Goal: Task Accomplishment & Management: Manage account settings

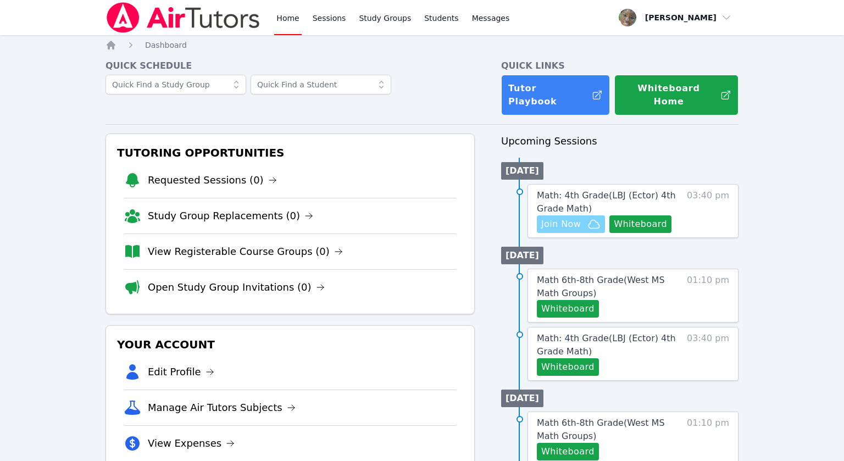
click at [569, 217] on button "Join Now" at bounding box center [571, 225] width 68 height 18
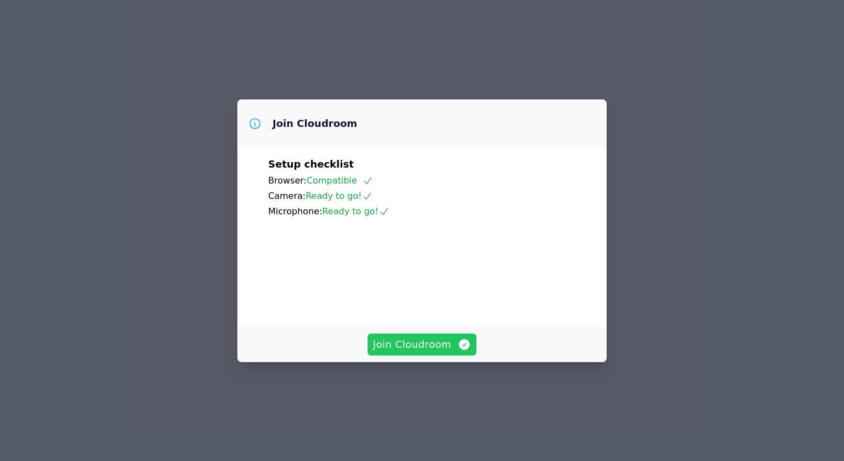
click at [409, 352] on span "Join Cloudroom" at bounding box center [422, 344] width 98 height 15
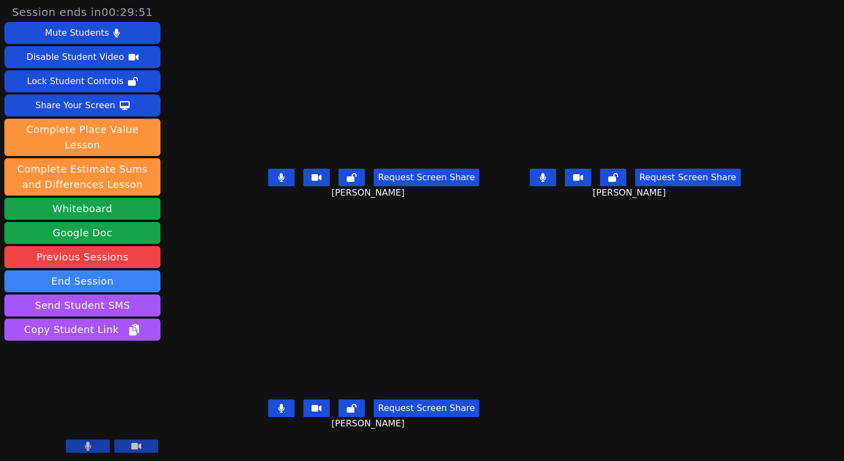
click at [268, 186] on button at bounding box center [281, 178] width 26 height 18
click at [556, 186] on button at bounding box center [543, 178] width 26 height 18
click at [279, 413] on icon at bounding box center [282, 408] width 6 height 9
click at [268, 186] on button at bounding box center [281, 178] width 26 height 18
click at [556, 186] on button at bounding box center [543, 178] width 26 height 18
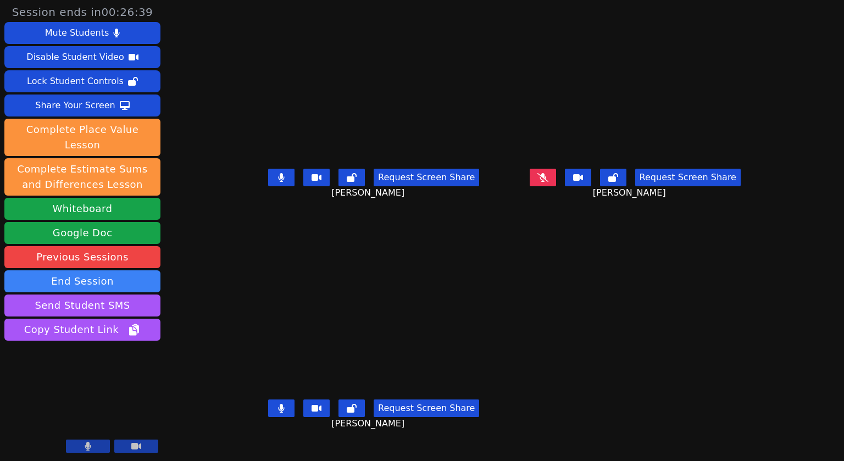
click at [268, 186] on button at bounding box center [281, 178] width 26 height 18
click at [268, 417] on button at bounding box center [281, 409] width 26 height 18
drag, startPoint x: 251, startPoint y: 198, endPoint x: 214, endPoint y: 224, distance: 44.7
click at [247, 208] on div "Request Screen Share Kailani Rodriguez" at bounding box center [373, 186] width 253 height 44
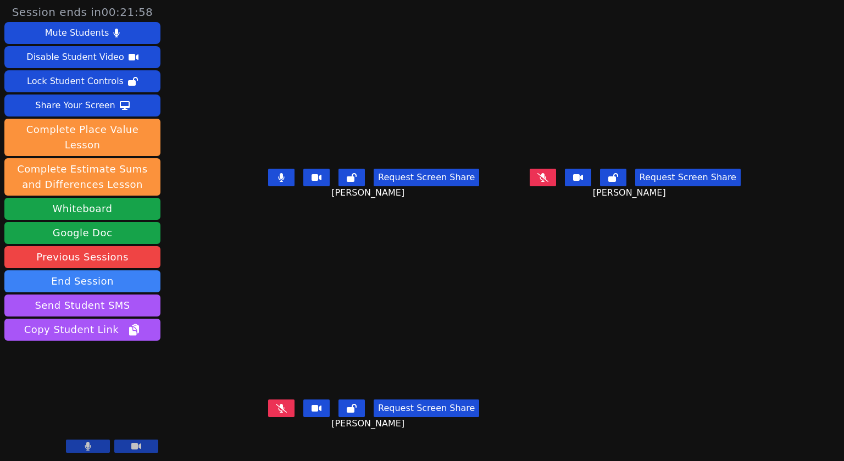
click at [268, 186] on button at bounding box center [281, 178] width 26 height 18
click at [547, 182] on icon at bounding box center [543, 177] width 7 height 9
click at [268, 417] on button at bounding box center [281, 409] width 26 height 18
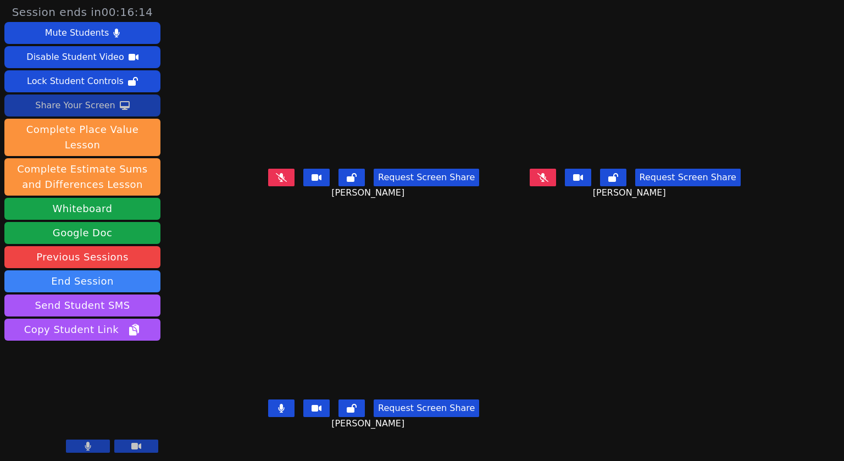
click at [92, 110] on div "Share Your Screen" at bounding box center [75, 106] width 80 height 18
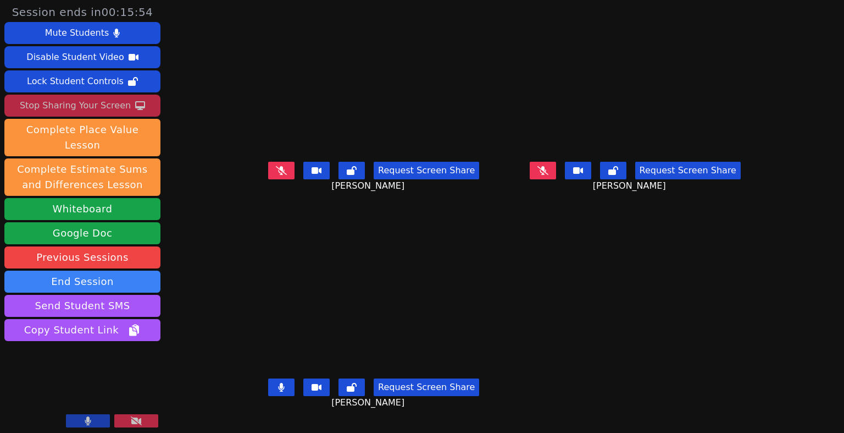
click at [70, 112] on div "Stop Sharing Your Screen" at bounding box center [75, 106] width 111 height 18
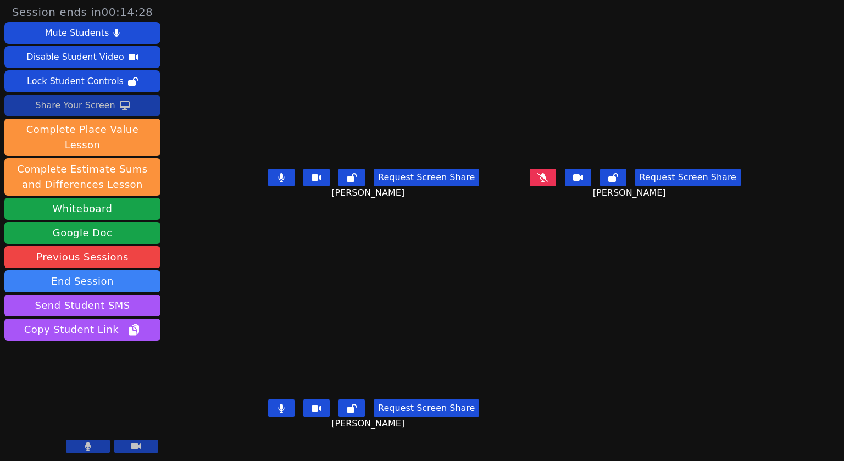
click at [268, 186] on button at bounding box center [281, 178] width 26 height 18
click at [278, 413] on icon at bounding box center [281, 408] width 7 height 9
click at [268, 186] on button at bounding box center [281, 178] width 26 height 18
click at [268, 417] on button at bounding box center [281, 409] width 26 height 18
click at [547, 182] on icon at bounding box center [543, 177] width 7 height 9
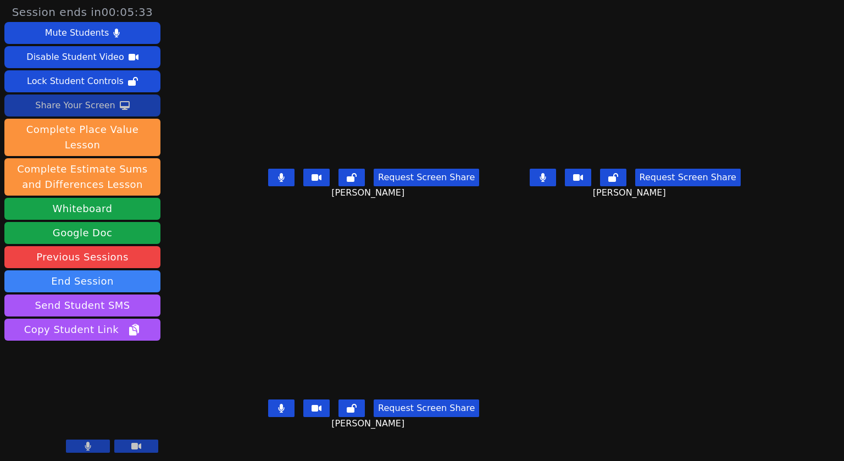
click at [268, 186] on button at bounding box center [281, 178] width 26 height 18
click at [556, 186] on button at bounding box center [543, 178] width 26 height 18
click at [268, 417] on button at bounding box center [281, 409] width 26 height 18
click at [276, 413] on icon at bounding box center [281, 408] width 11 height 9
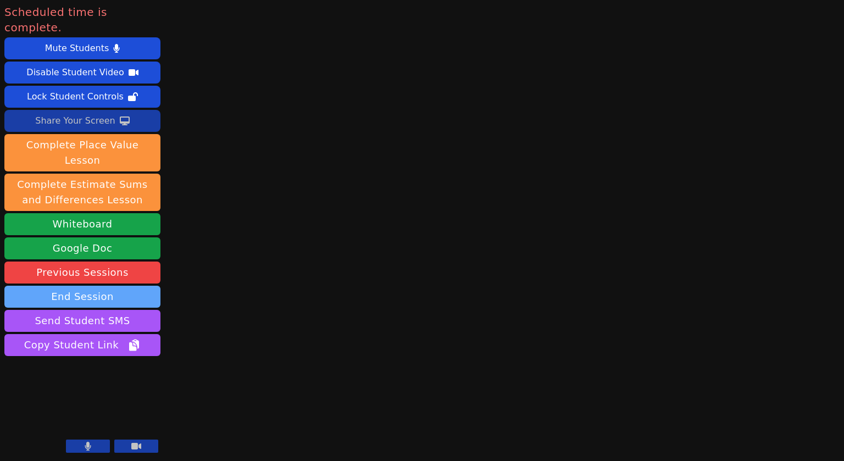
click at [106, 286] on button "End Session" at bounding box center [82, 297] width 156 height 22
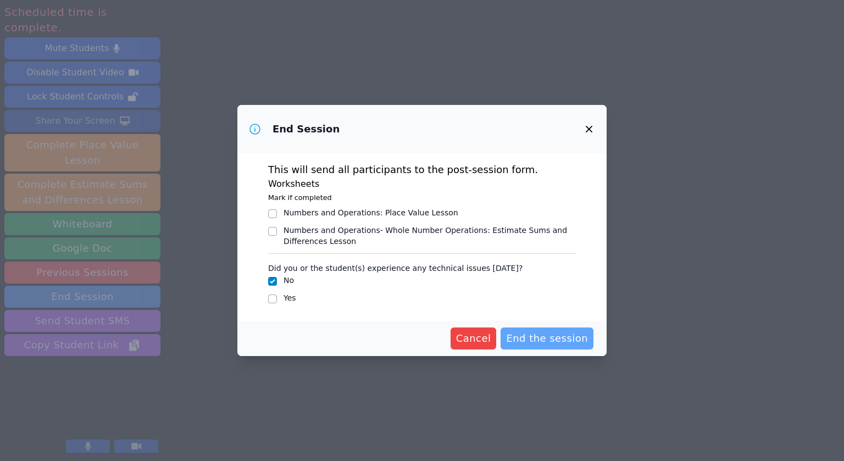
click at [537, 340] on span "End the session" at bounding box center [547, 338] width 82 height 15
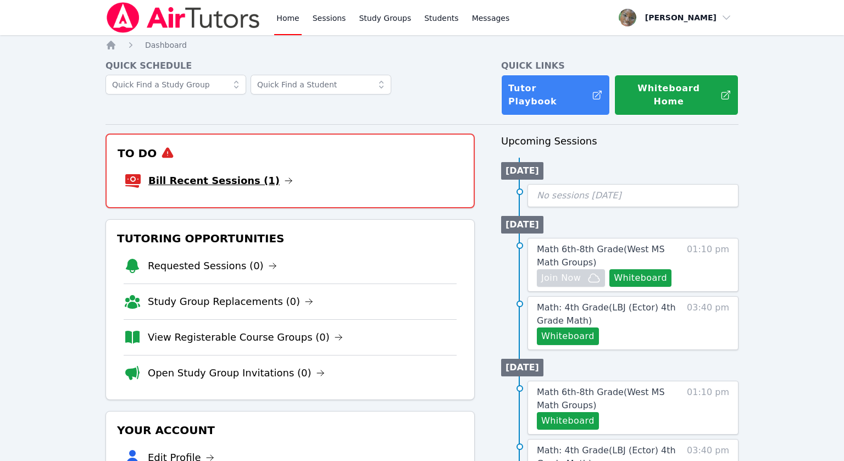
click at [247, 174] on link "Bill Recent Sessions (1)" at bounding box center [220, 180] width 145 height 15
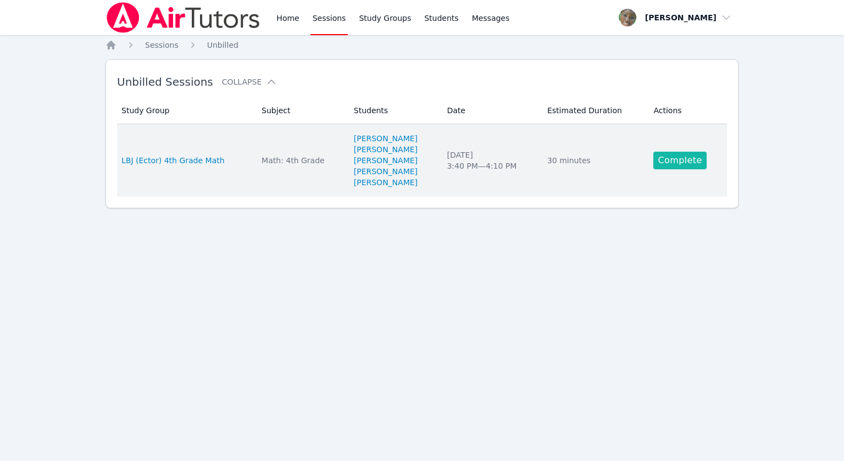
click at [665, 164] on link "Complete" at bounding box center [680, 161] width 53 height 18
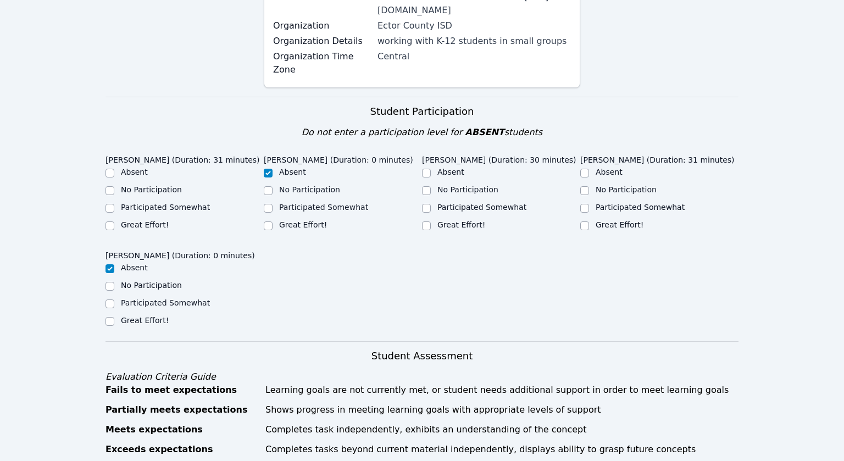
scroll to position [235, 0]
click at [424, 230] on div at bounding box center [426, 225] width 9 height 13
click at [587, 222] on input "Great Effort!" at bounding box center [585, 225] width 9 height 9
checkbox input "true"
click at [426, 224] on input "Great Effort!" at bounding box center [426, 225] width 9 height 9
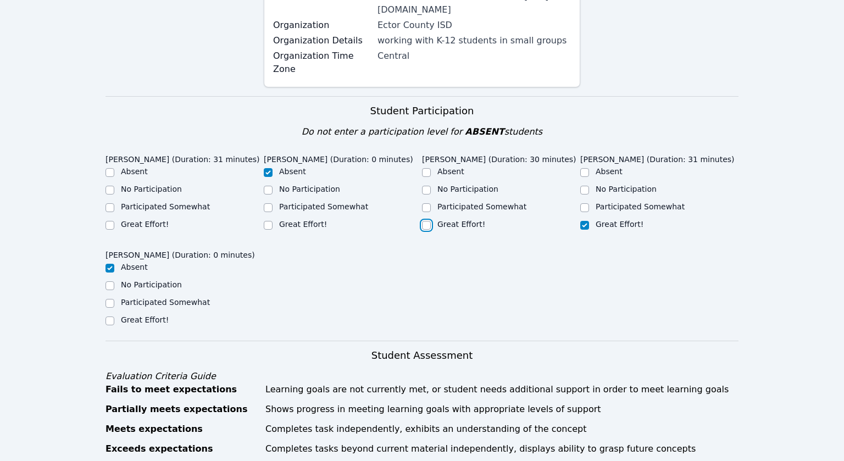
checkbox input "true"
click at [106, 224] on input "Great Effort!" at bounding box center [110, 225] width 9 height 9
checkbox input "true"
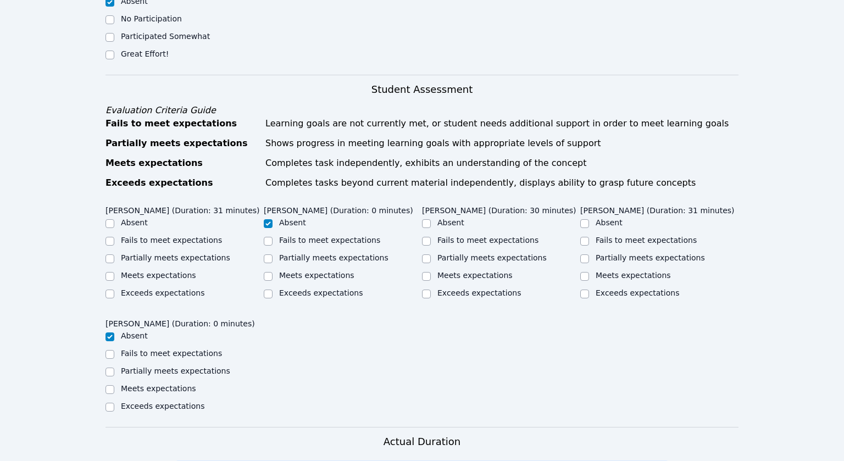
scroll to position [505, 0]
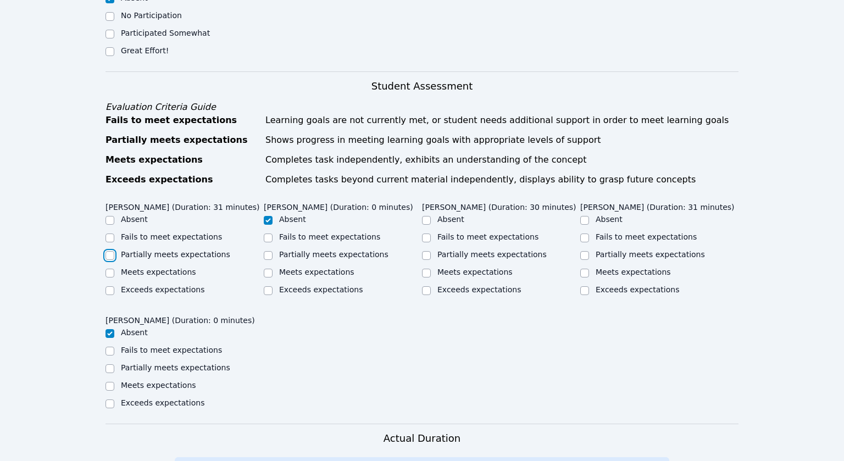
click at [107, 255] on input "Partially meets expectations" at bounding box center [110, 255] width 9 height 9
checkbox input "true"
click at [421, 252] on div "Partially meets expectations" at bounding box center [343, 255] width 158 height 13
click at [428, 258] on input "Partially meets expectations" at bounding box center [426, 255] width 9 height 9
checkbox input "true"
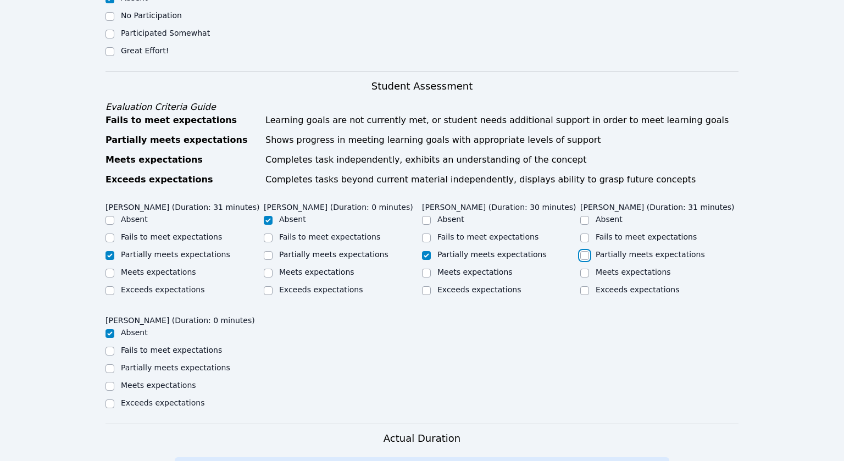
click at [584, 257] on input "Partially meets expectations" at bounding box center [585, 255] width 9 height 9
checkbox input "true"
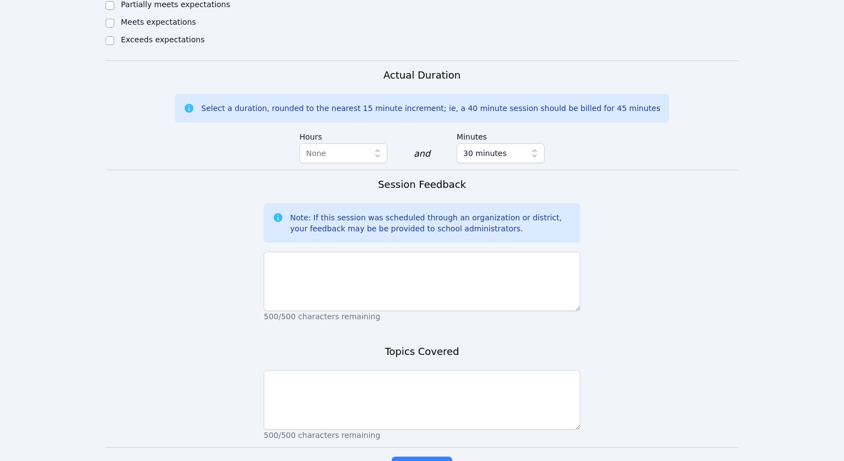
scroll to position [903, 0]
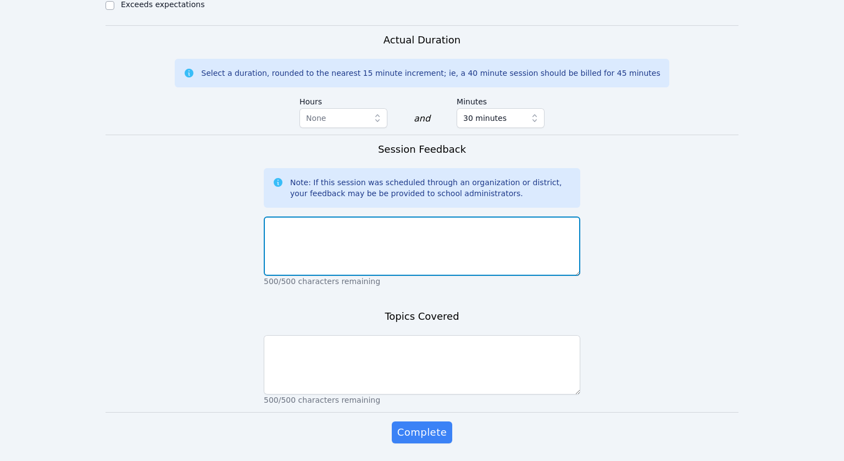
click at [307, 242] on textarea at bounding box center [422, 246] width 317 height 59
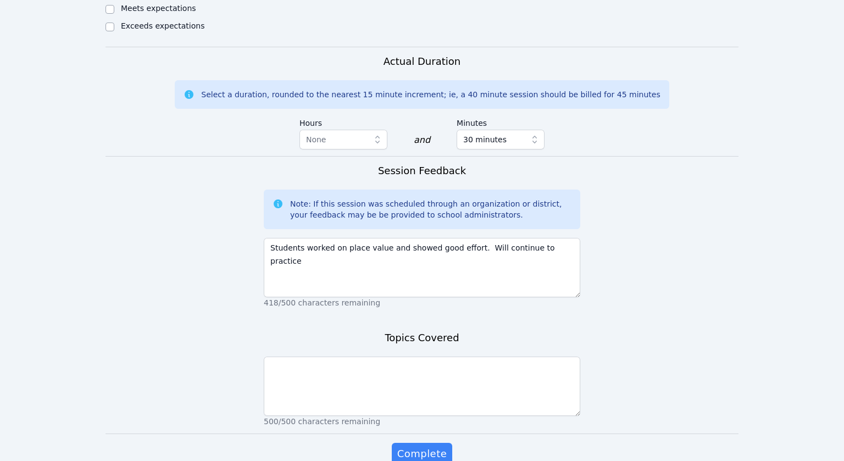
scroll to position [840, 0]
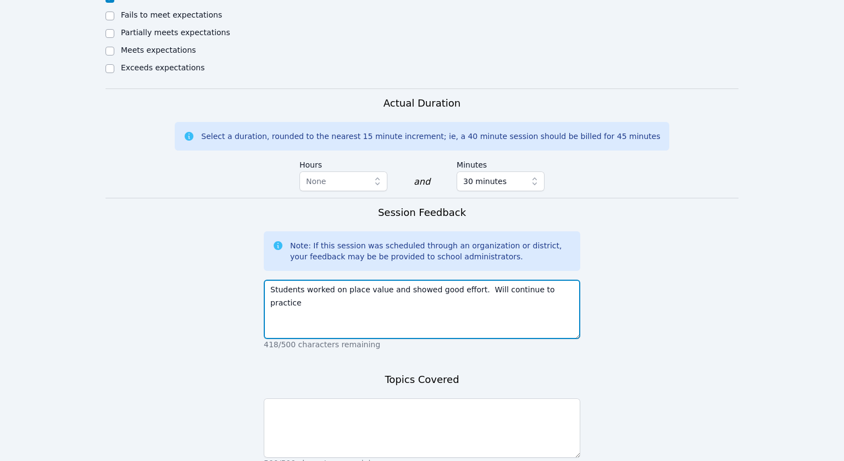
click at [554, 300] on textarea "Students worked on place value and showed good effort. Will continue to practice" at bounding box center [422, 309] width 317 height 59
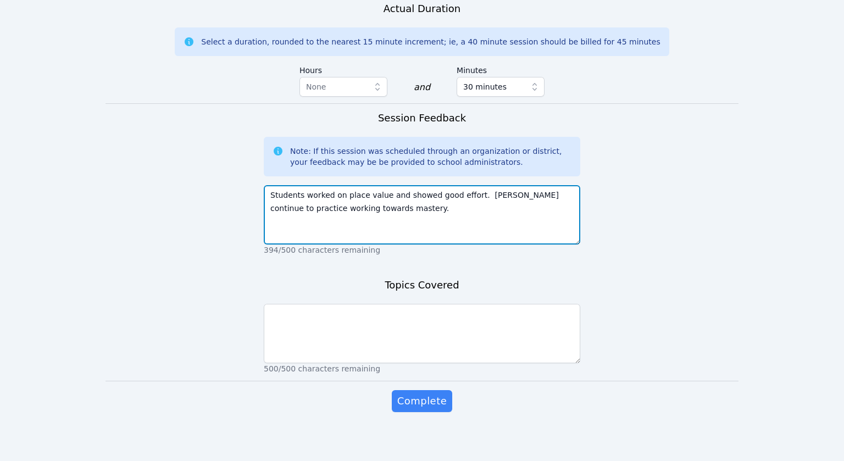
scroll to position [937, 0]
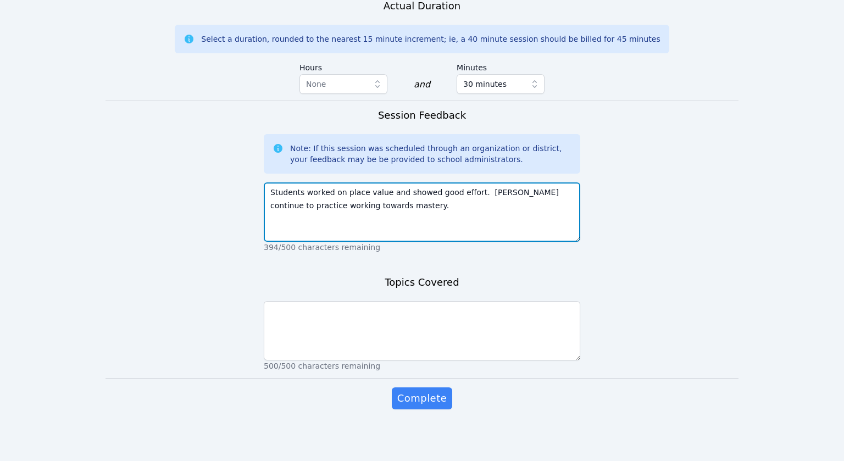
type textarea "Students worked on place value and showed good effort. [PERSON_NAME] continue t…"
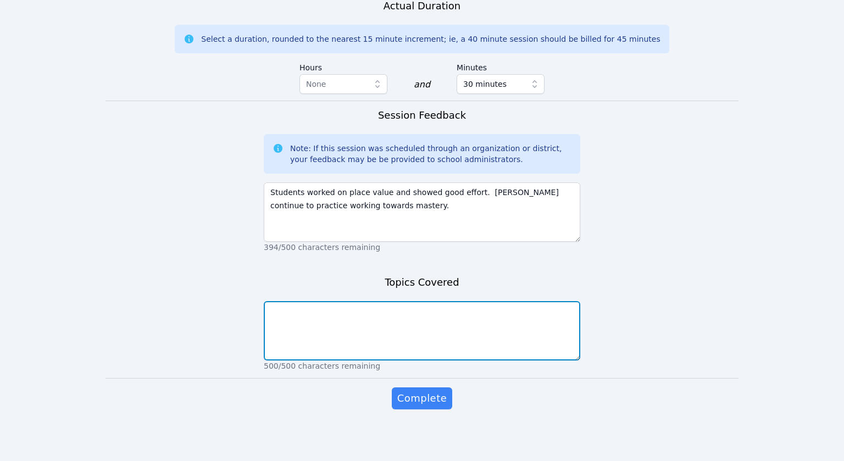
click at [477, 317] on textarea at bounding box center [422, 330] width 317 height 59
type textarea "place value"
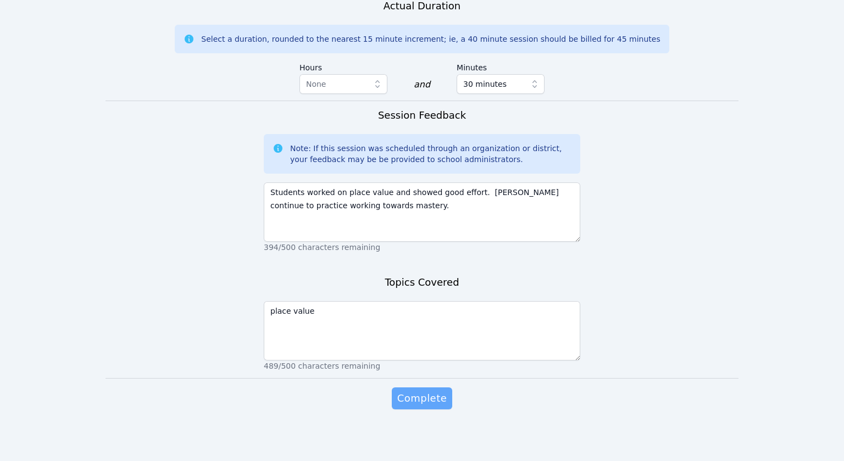
click at [441, 401] on span "Complete" at bounding box center [422, 398] width 49 height 15
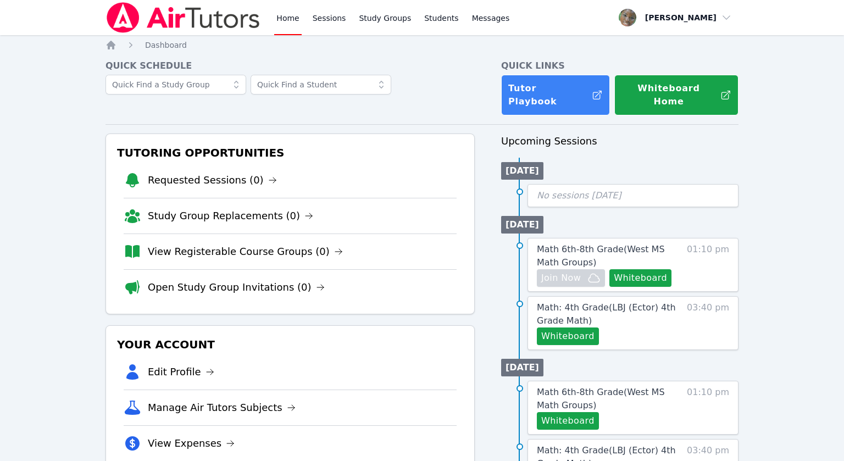
click at [597, 158] on ul "[DATE] No sessions [DATE]" at bounding box center [620, 182] width 238 height 49
